Goal: Task Accomplishment & Management: Use online tool/utility

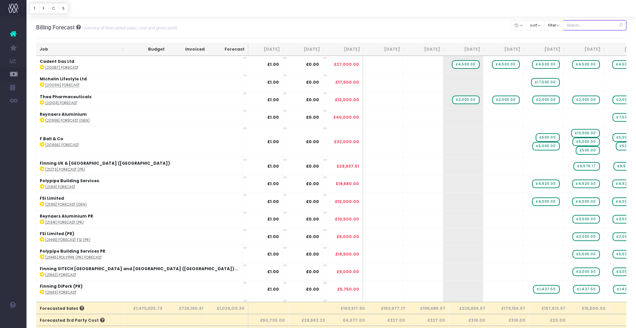
click at [578, 26] on input "text" at bounding box center [595, 25] width 64 height 10
type input "diperk"
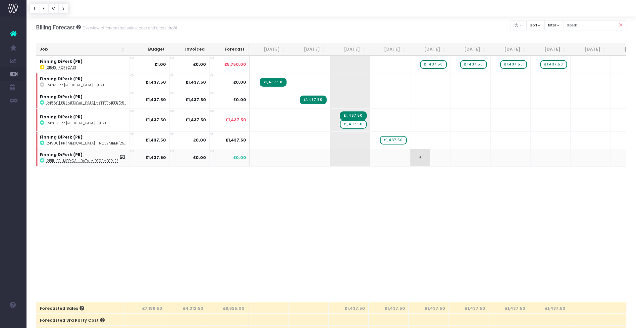
click at [419, 158] on span "+" at bounding box center [420, 157] width 20 height 17
click at [419, 158] on input "1437.5" at bounding box center [429, 158] width 33 height 13
click at [437, 65] on span "£1,437.50" at bounding box center [433, 64] width 26 height 9
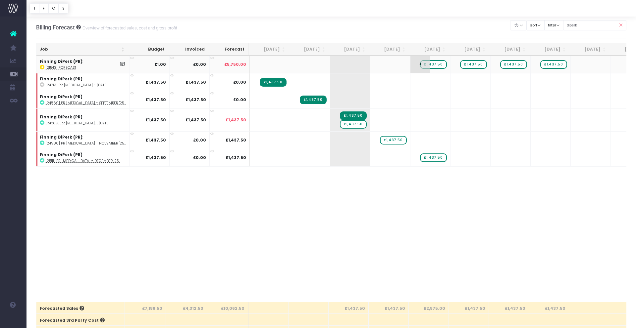
click at [437, 65] on span "£1,437.50" at bounding box center [433, 64] width 26 height 9
click at [357, 126] on div at bounding box center [318, 164] width 636 height 328
click at [357, 126] on span "£1,437.50" at bounding box center [353, 124] width 26 height 9
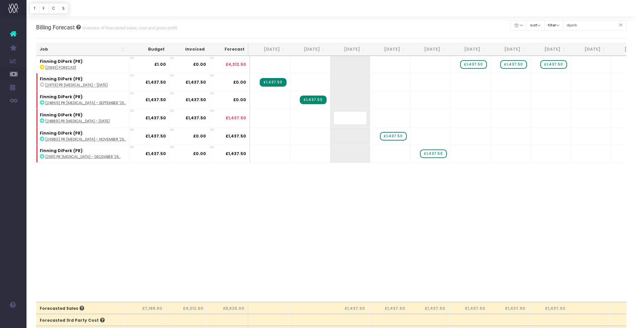
click at [337, 215] on body "Oh my... this is bad. wayahead wasn't able to load this page. Please contact su…" at bounding box center [318, 164] width 636 height 328
